Goal: Book appointment/travel/reservation

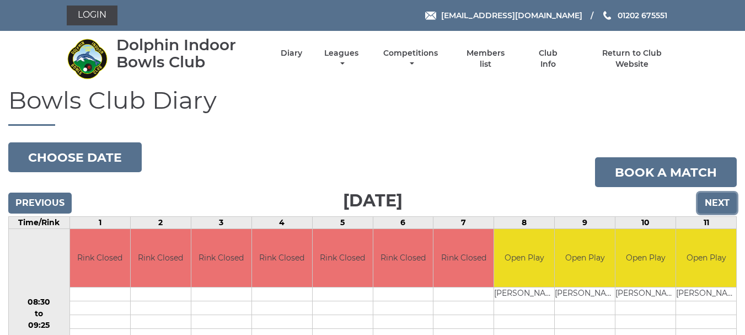
click at [712, 206] on input "Next" at bounding box center [717, 202] width 39 height 21
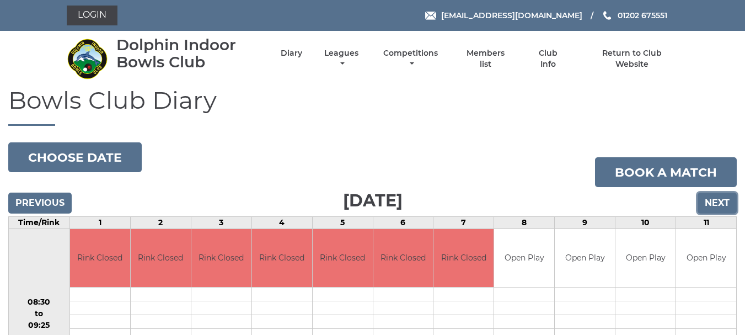
click at [712, 206] on input "Next" at bounding box center [717, 202] width 39 height 21
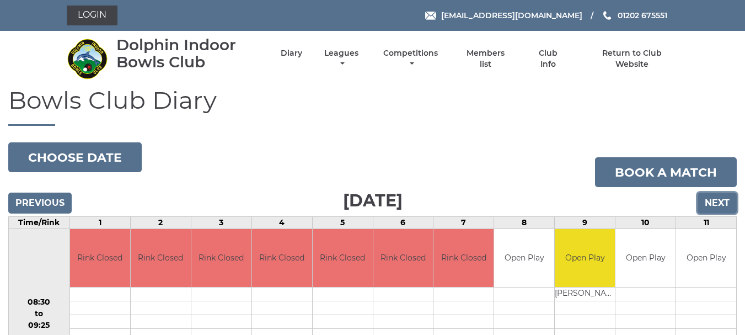
click at [712, 206] on input "Next" at bounding box center [717, 202] width 39 height 21
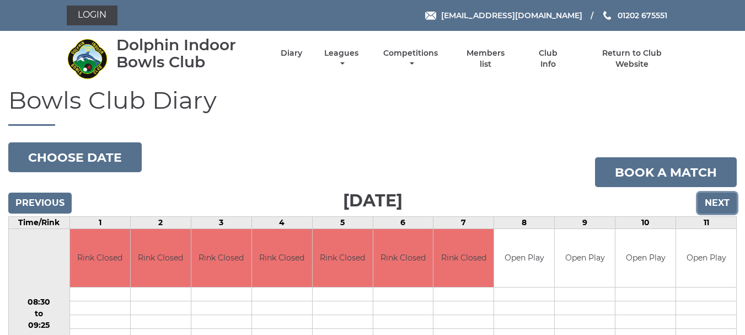
click at [711, 210] on input "Next" at bounding box center [717, 202] width 39 height 21
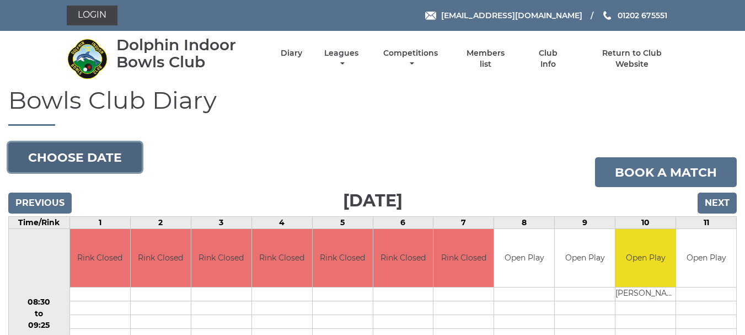
click at [95, 164] on button "Choose date" at bounding box center [74, 157] width 133 height 30
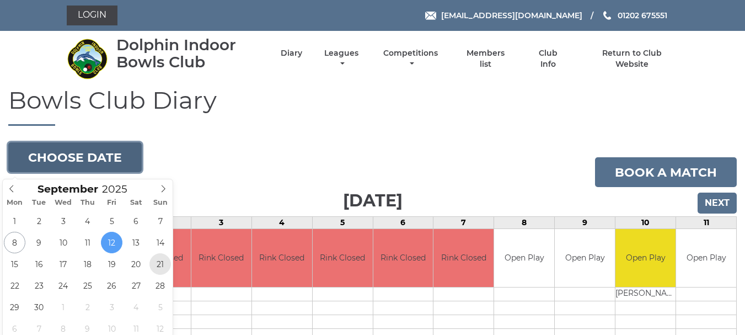
type input "[DATE]"
